Goal: Find contact information: Find contact information

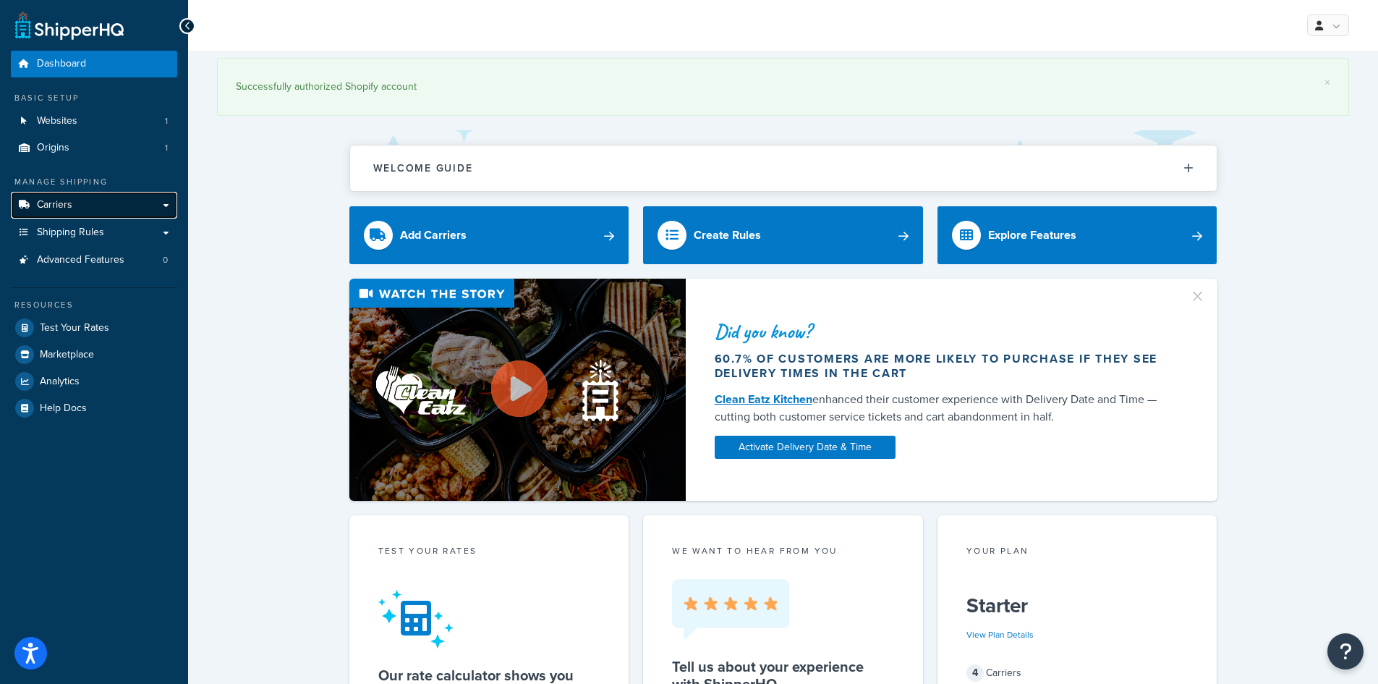
click at [97, 210] on link "Carriers" at bounding box center [94, 205] width 166 height 27
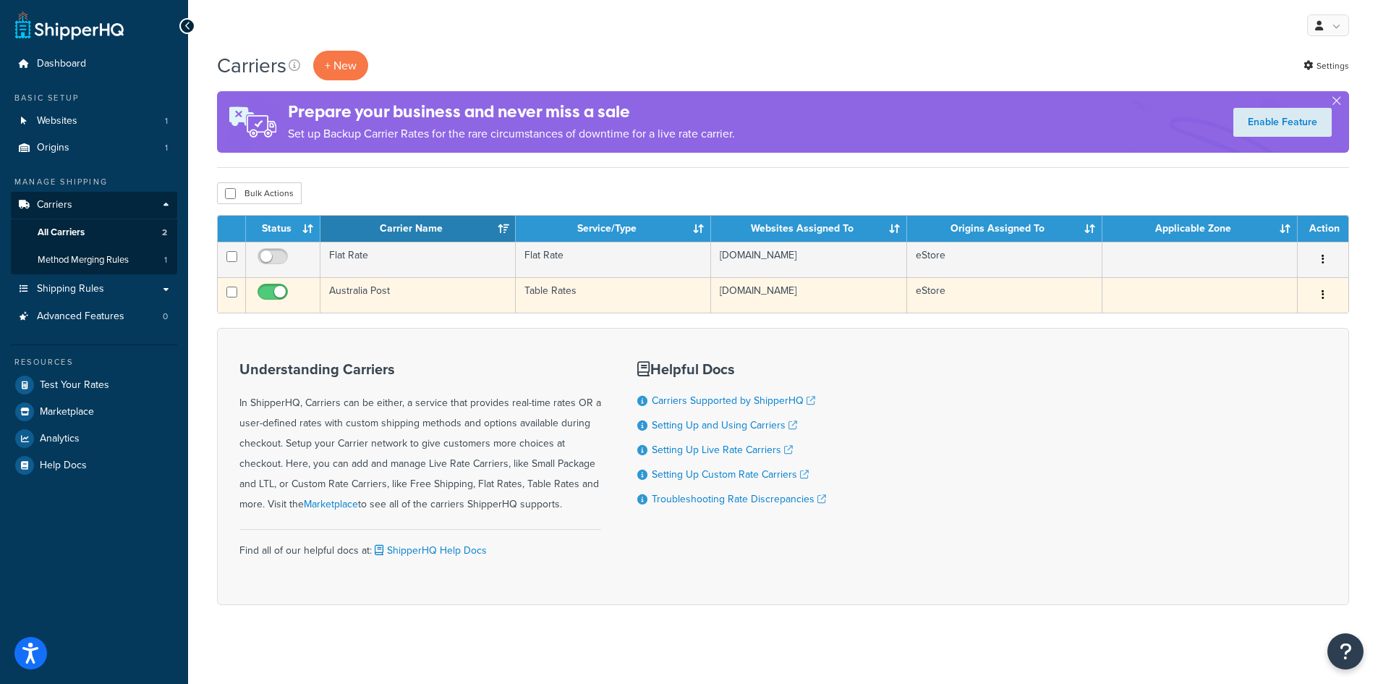
click at [1224, 297] on td at bounding box center [1200, 294] width 195 height 35
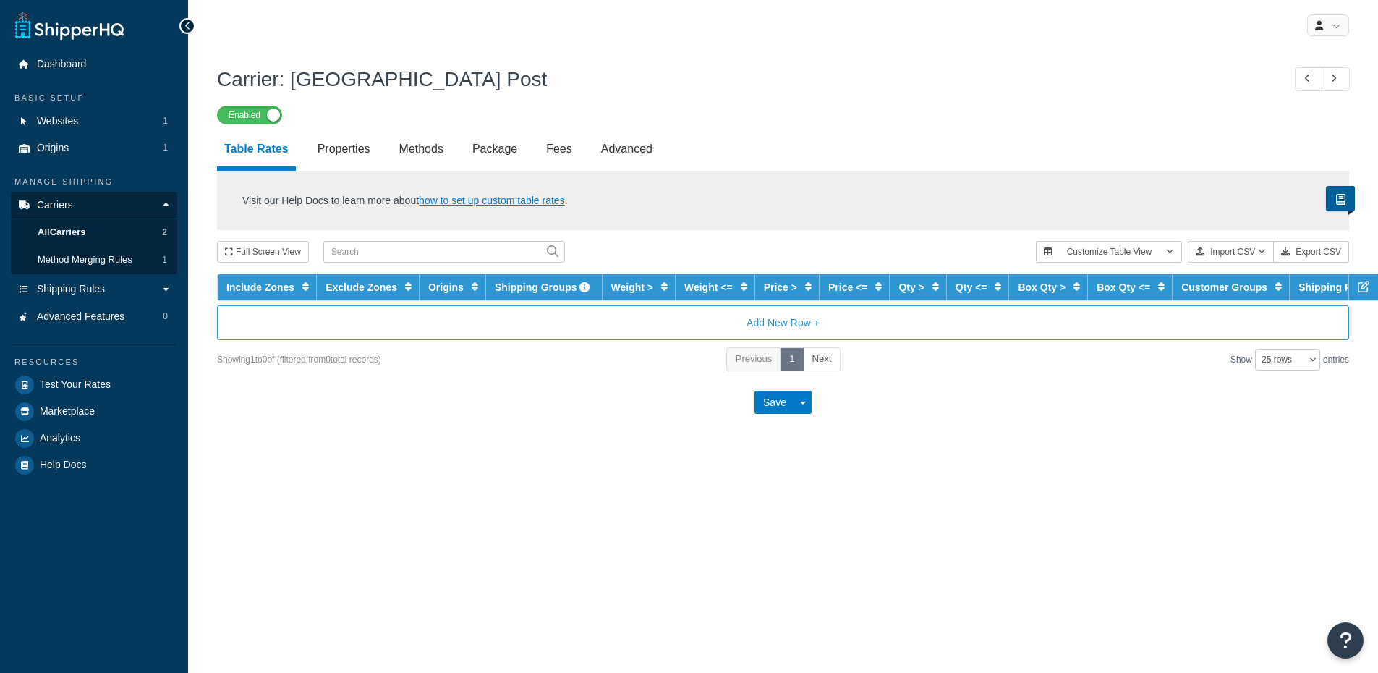
select select "25"
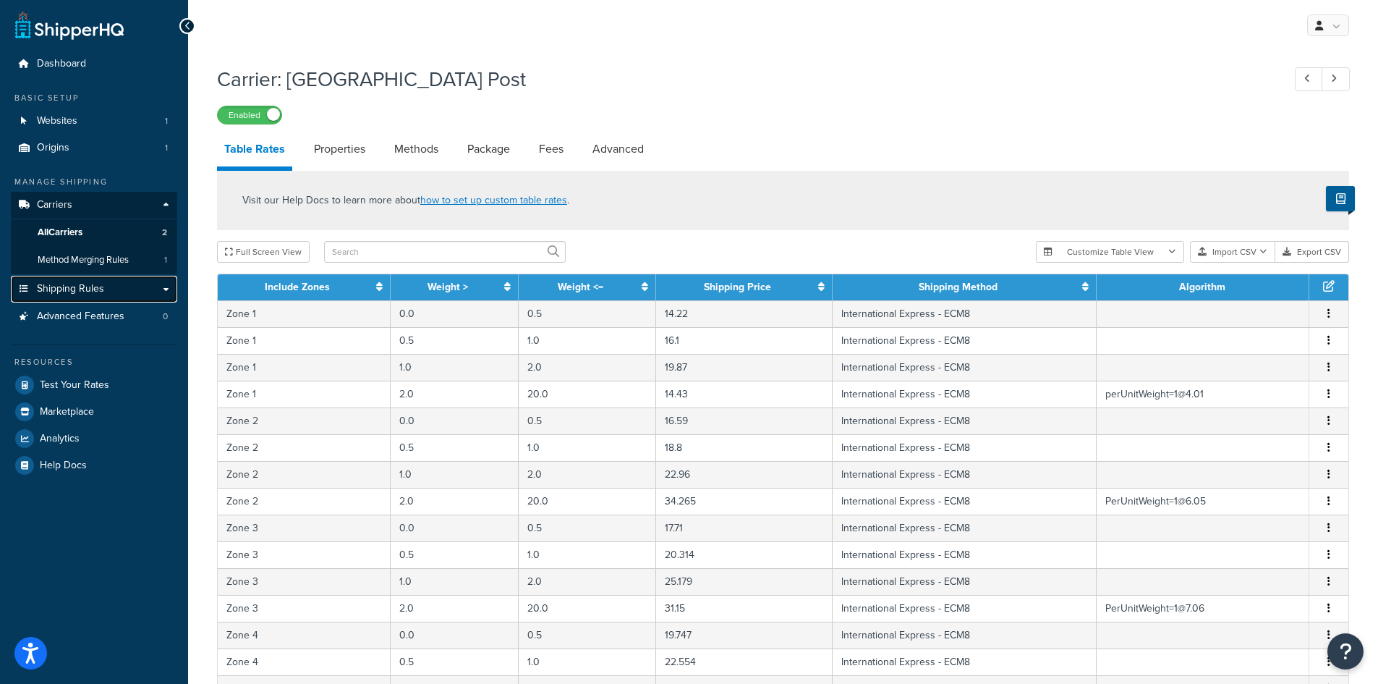
click at [119, 284] on link "Shipping Rules" at bounding box center [94, 289] width 166 height 27
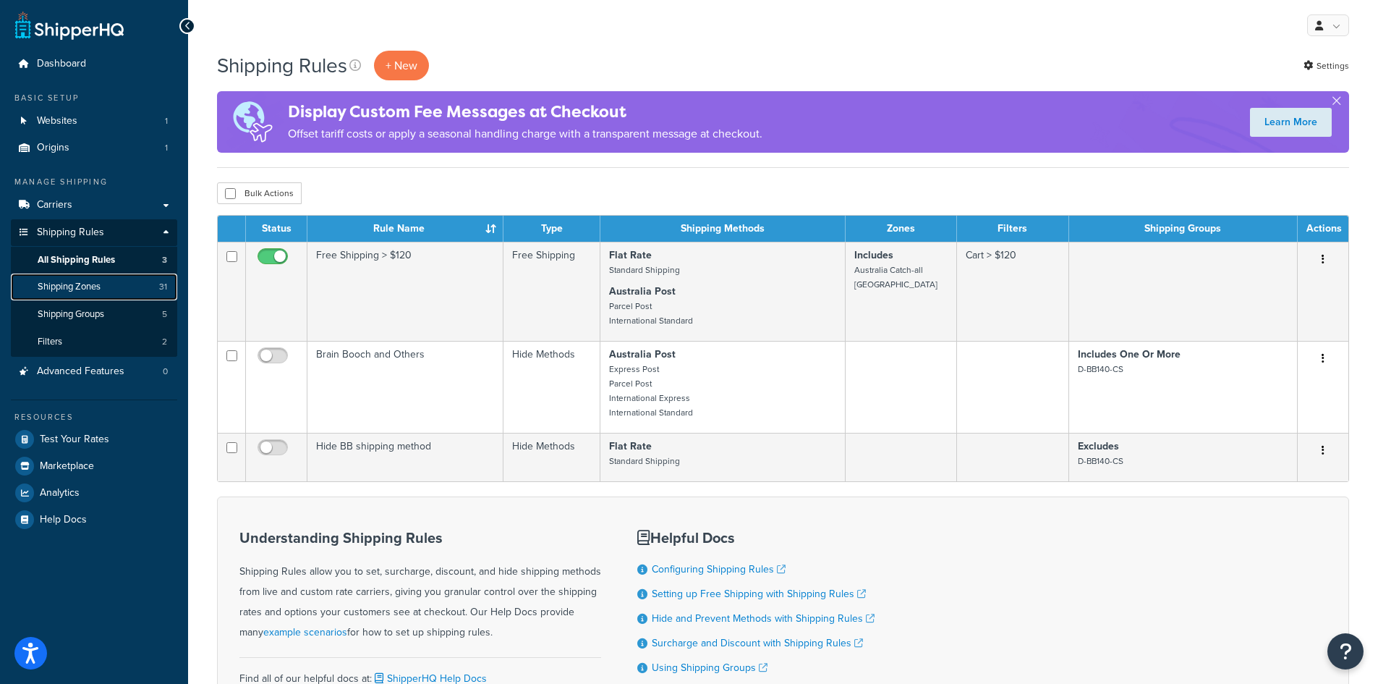
click at [82, 289] on span "Shipping Zones" at bounding box center [69, 287] width 63 height 12
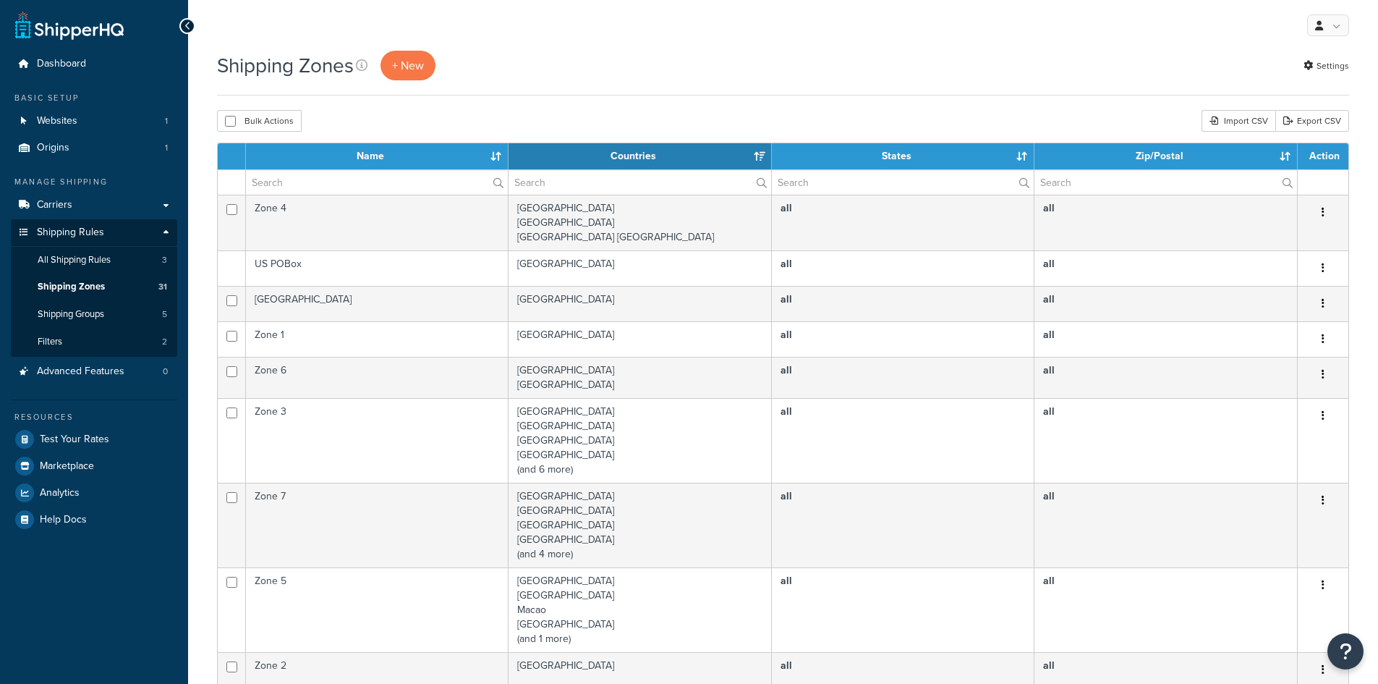
select select "15"
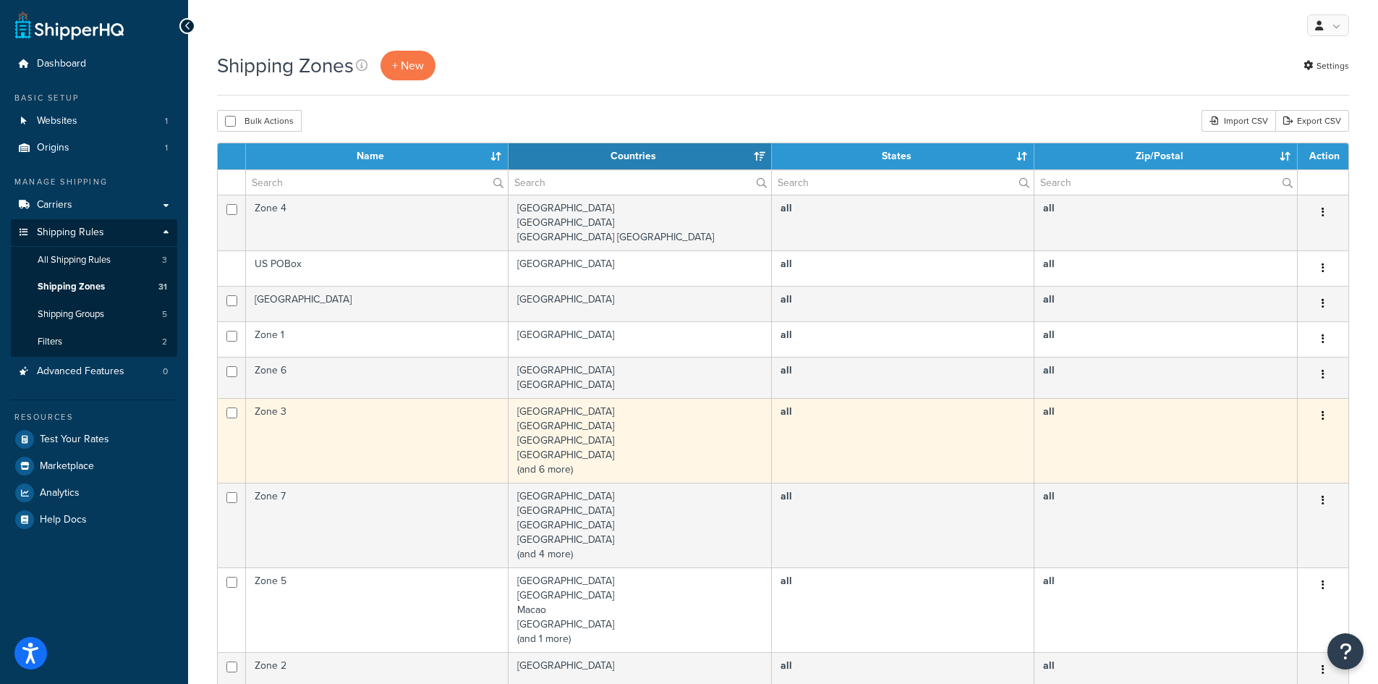
click at [446, 442] on td "Zone 3" at bounding box center [377, 440] width 263 height 85
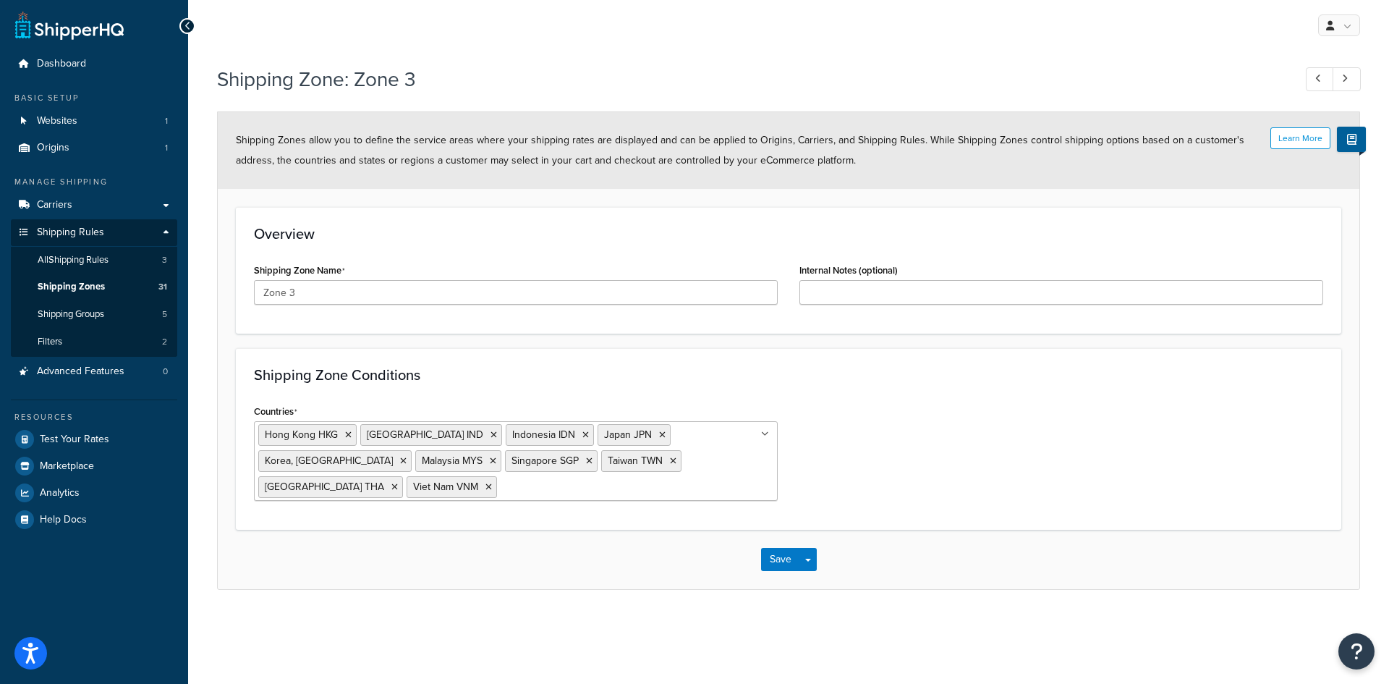
click at [1118, 426] on div "Countries Hong Kong HKG India IND Indonesia IDN Japan JPN Korea, Republic of KO…" at bounding box center [788, 456] width 1091 height 111
click at [86, 313] on span "Shipping Groups" at bounding box center [71, 314] width 67 height 12
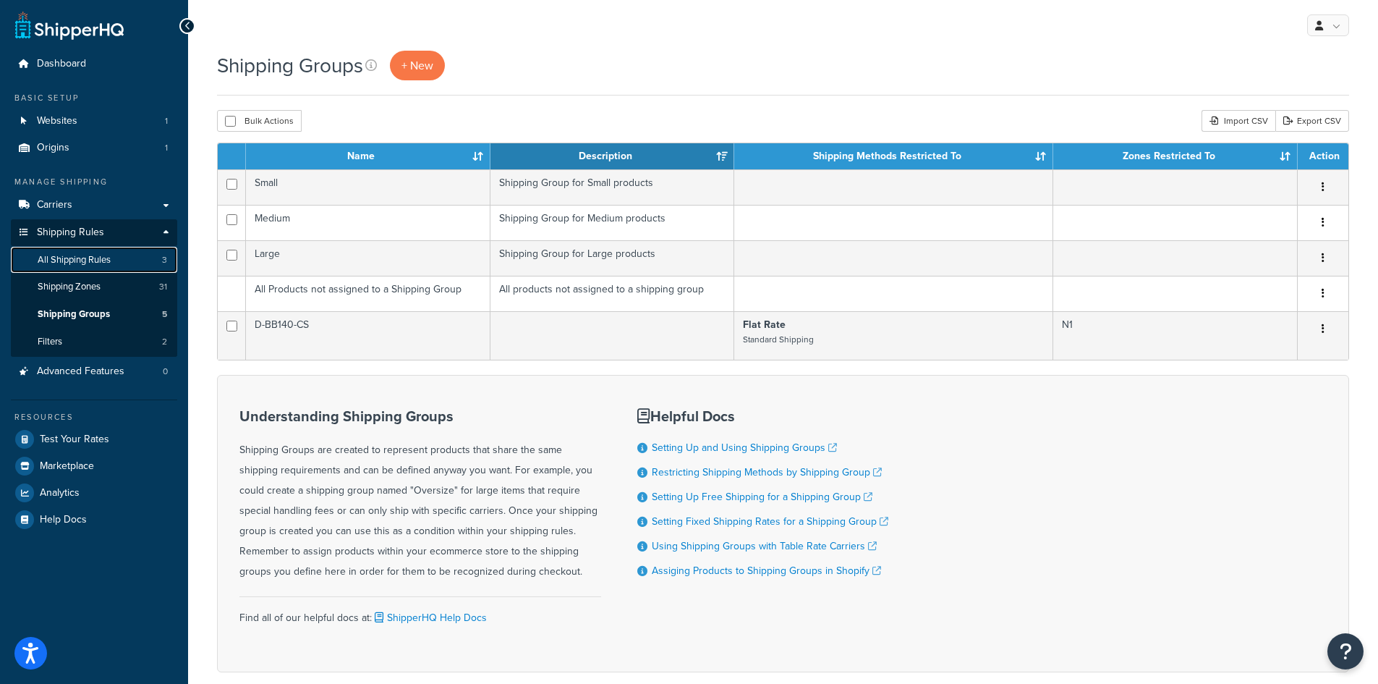
click at [100, 263] on span "All Shipping Rules" at bounding box center [74, 260] width 73 height 12
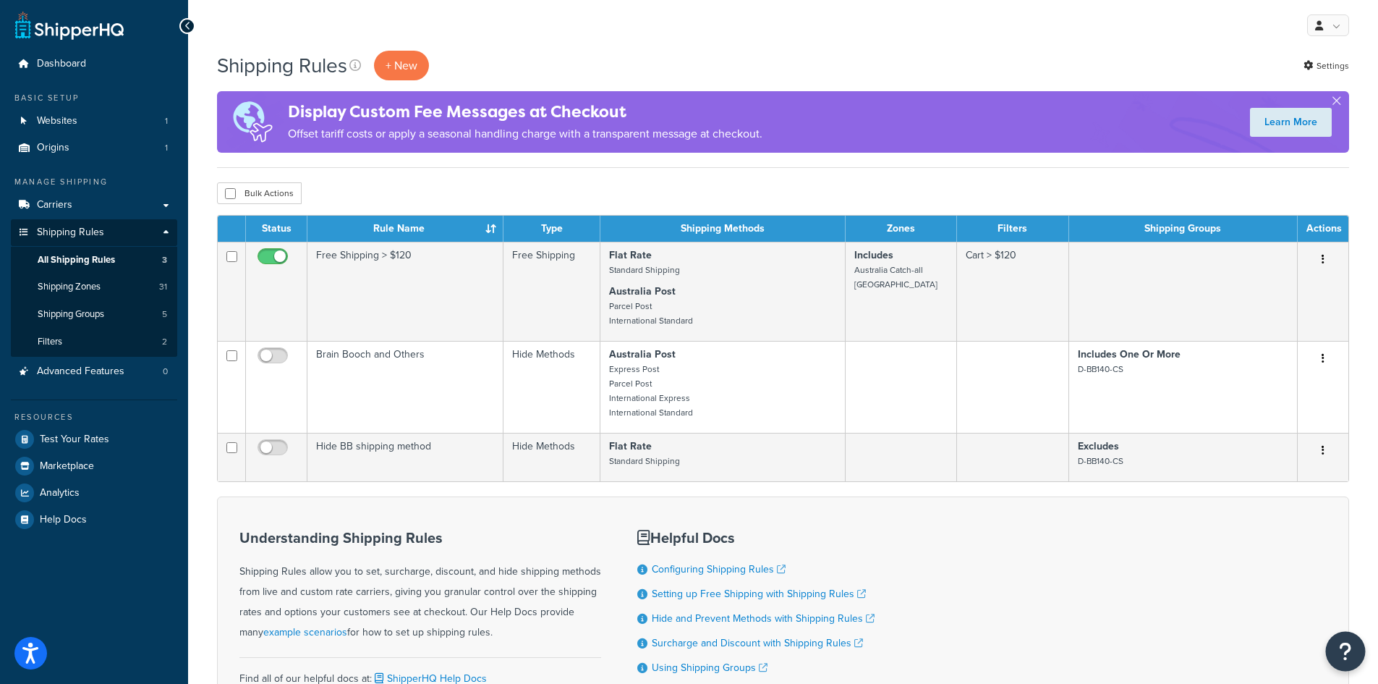
click at [1356, 655] on button "Open Resource Center" at bounding box center [1346, 652] width 40 height 40
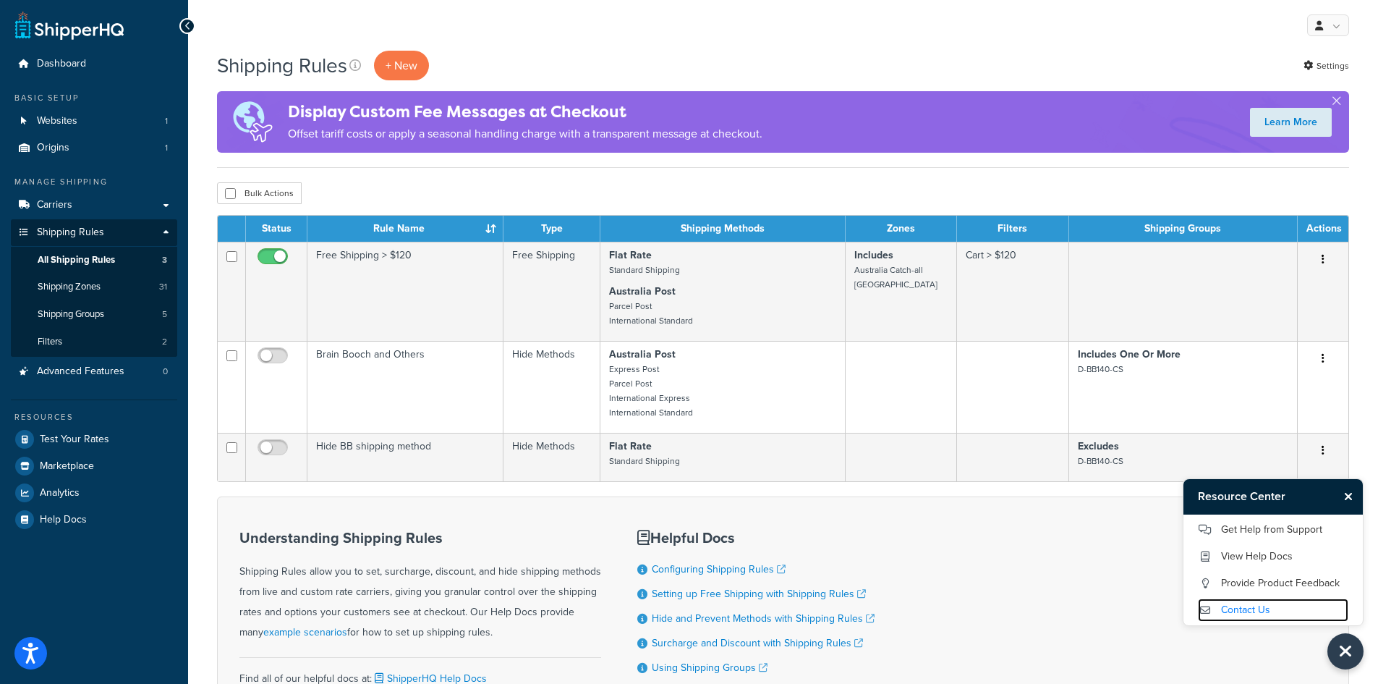
click at [1252, 609] on link "Contact Us" at bounding box center [1273, 609] width 150 height 23
